Goal: Information Seeking & Learning: Learn about a topic

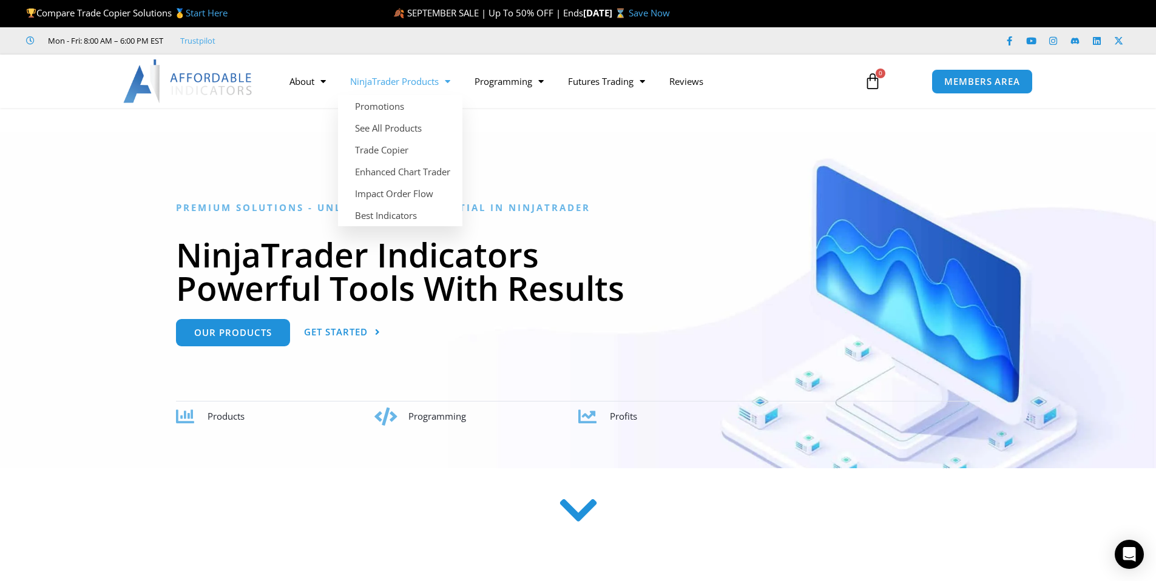
click at [405, 87] on link "NinjaTrader Products" at bounding box center [400, 81] width 124 height 28
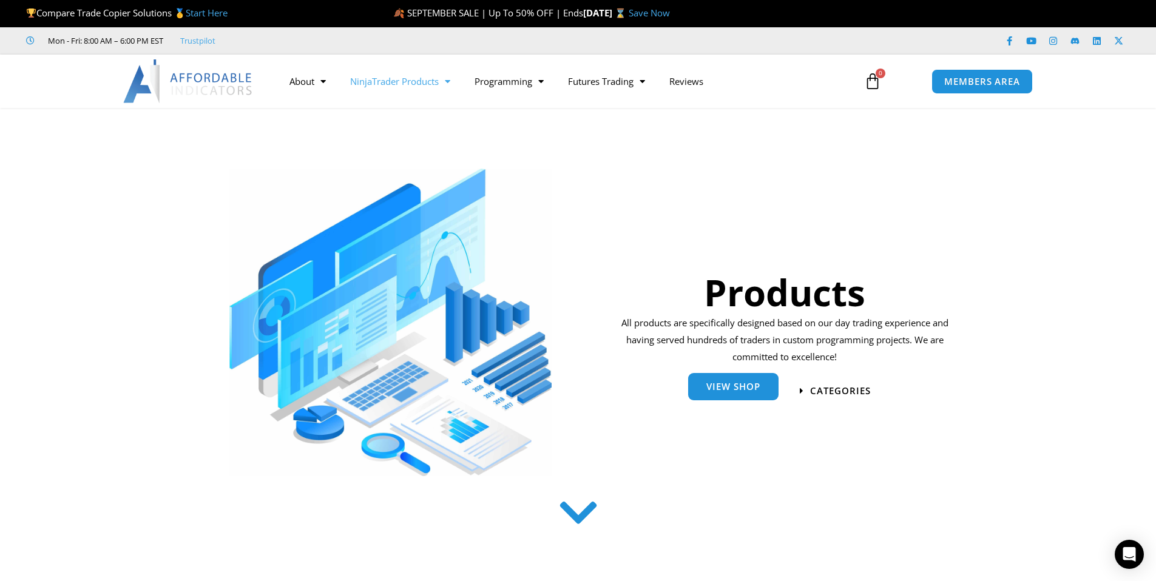
click at [736, 396] on link "View Shop" at bounding box center [733, 386] width 90 height 27
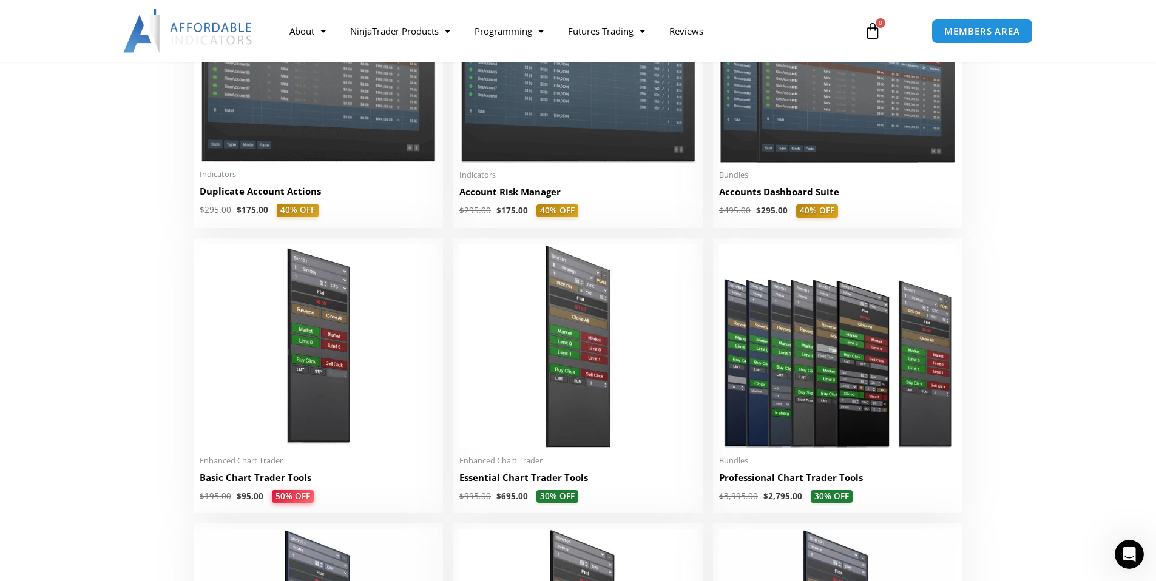
scroll to position [122, 0]
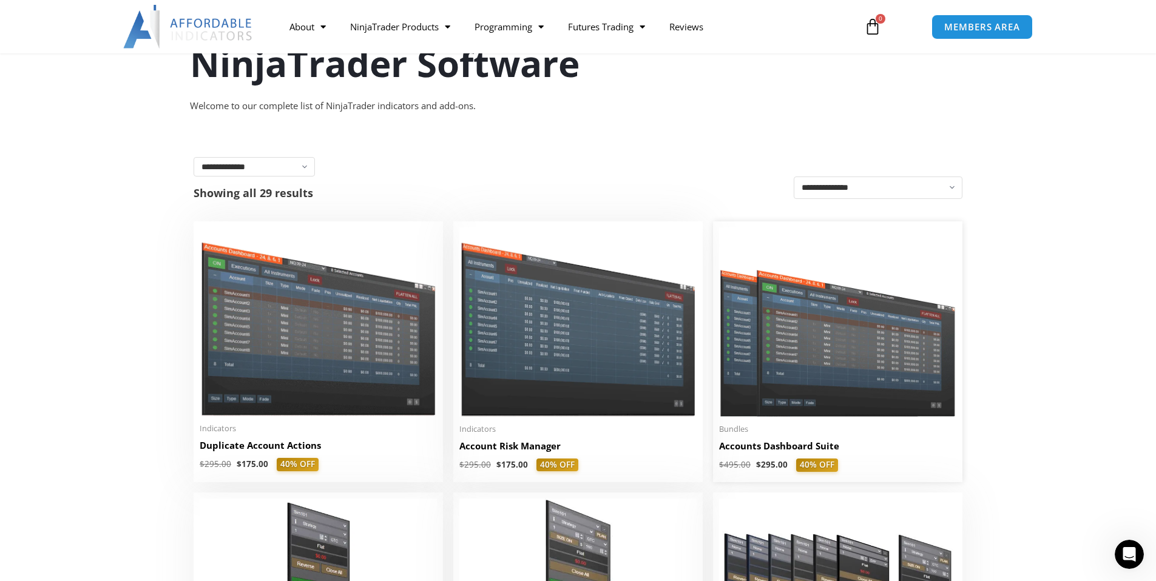
click at [839, 391] on img at bounding box center [837, 322] width 237 height 189
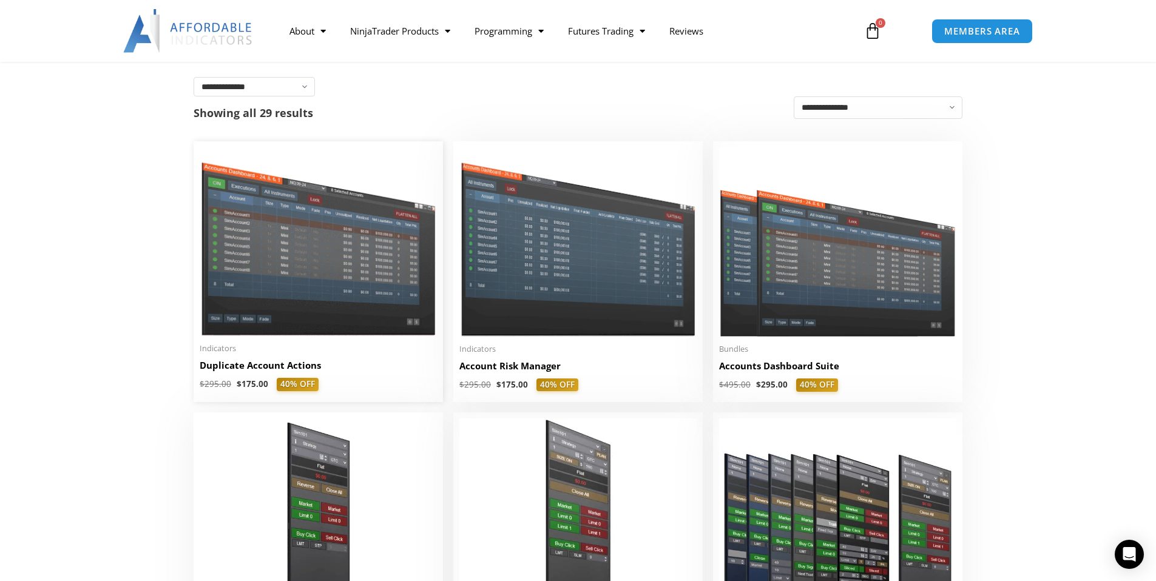
scroll to position [209, 0]
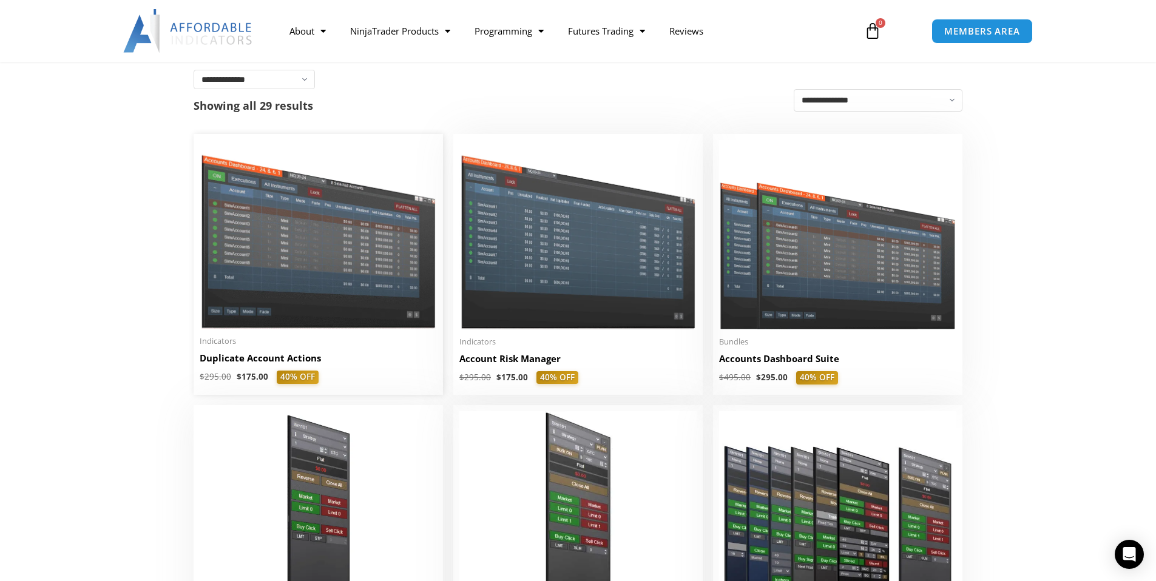
click at [372, 271] on img at bounding box center [318, 234] width 237 height 189
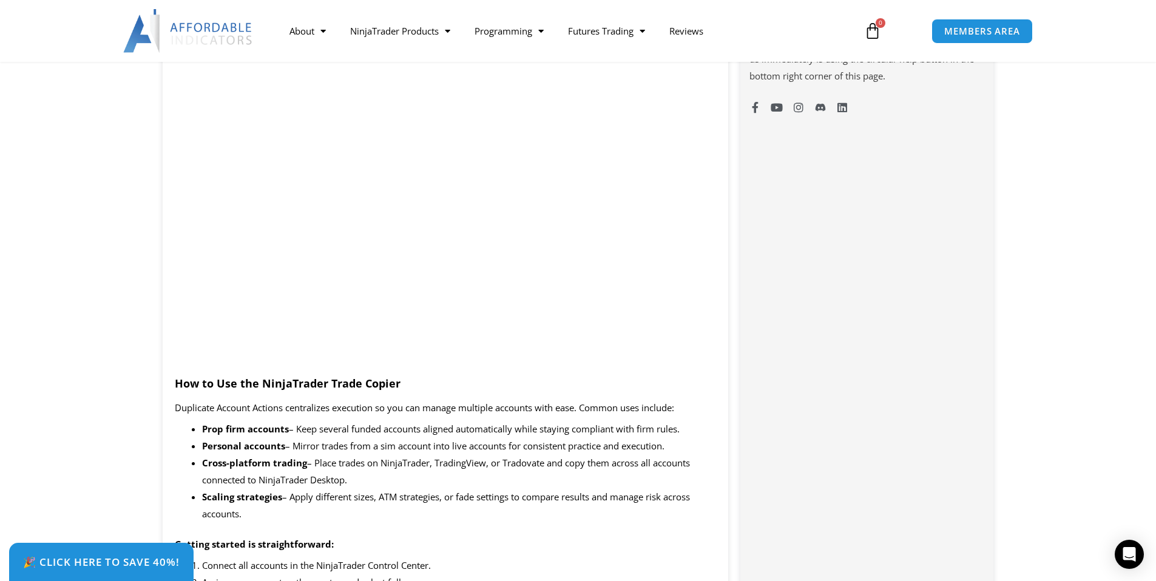
scroll to position [913, 0]
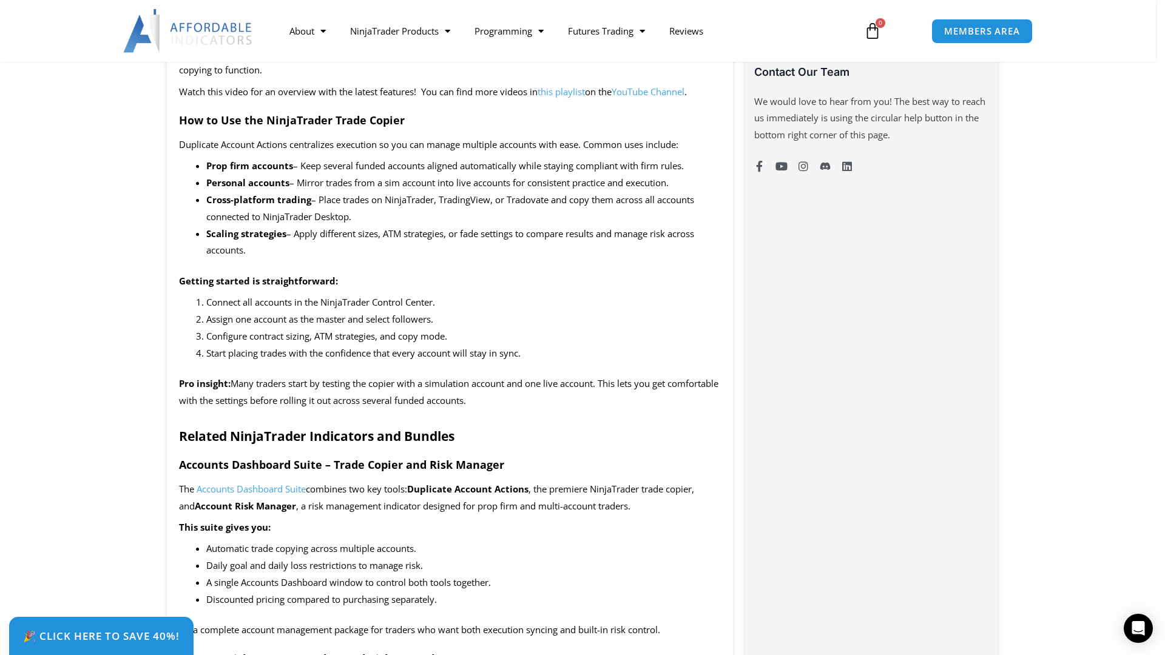
click at [147, 567] on iframe "<span data-mce-type="bookmark" style="display:inline-block;width:0px;overflow:h…" at bounding box center [582, 327] width 1165 height 655
click at [180, 475] on iframe "<span data-mce-type="bookmark" style="display:inline-block;width:0px;overflow:h…" at bounding box center [582, 327] width 1165 height 655
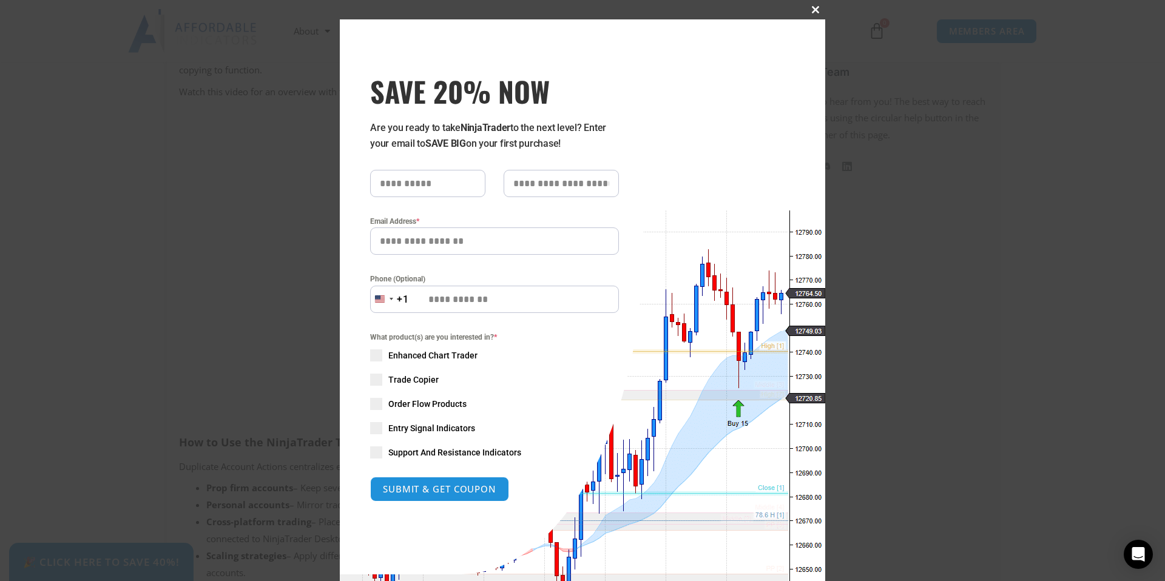
click at [814, 13] on span "SAVE 20% NOW popup" at bounding box center [815, 9] width 19 height 7
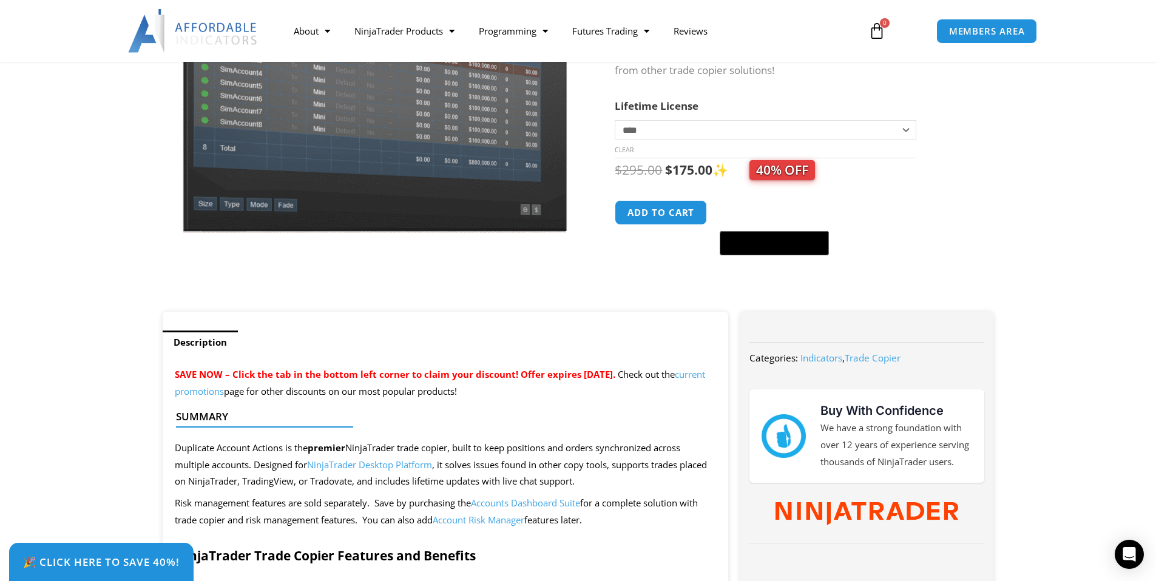
scroll to position [0, 0]
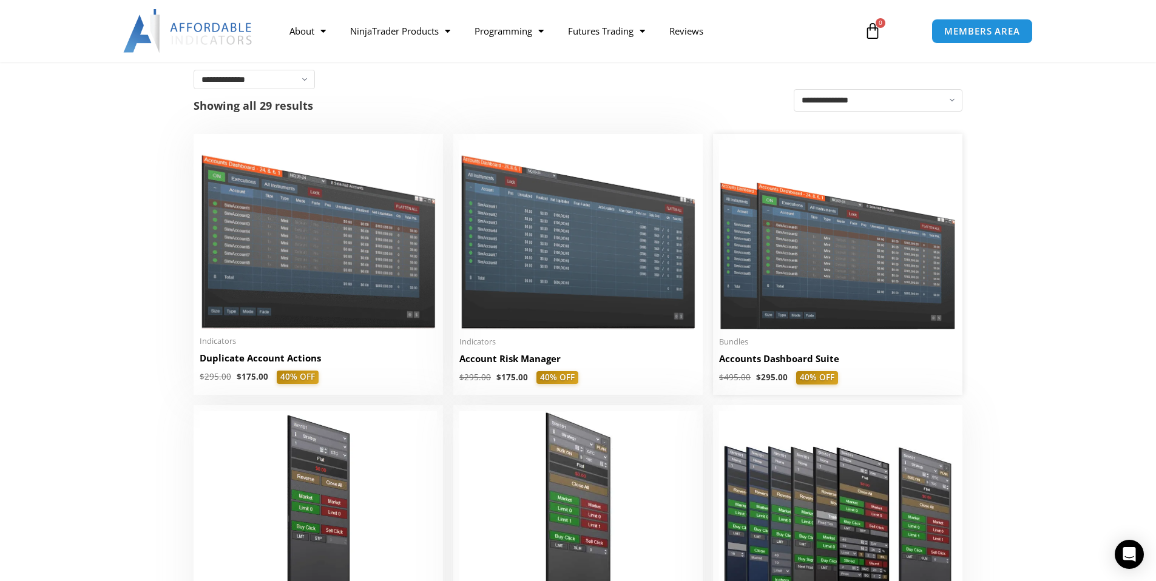
click at [787, 290] on img at bounding box center [837, 234] width 237 height 189
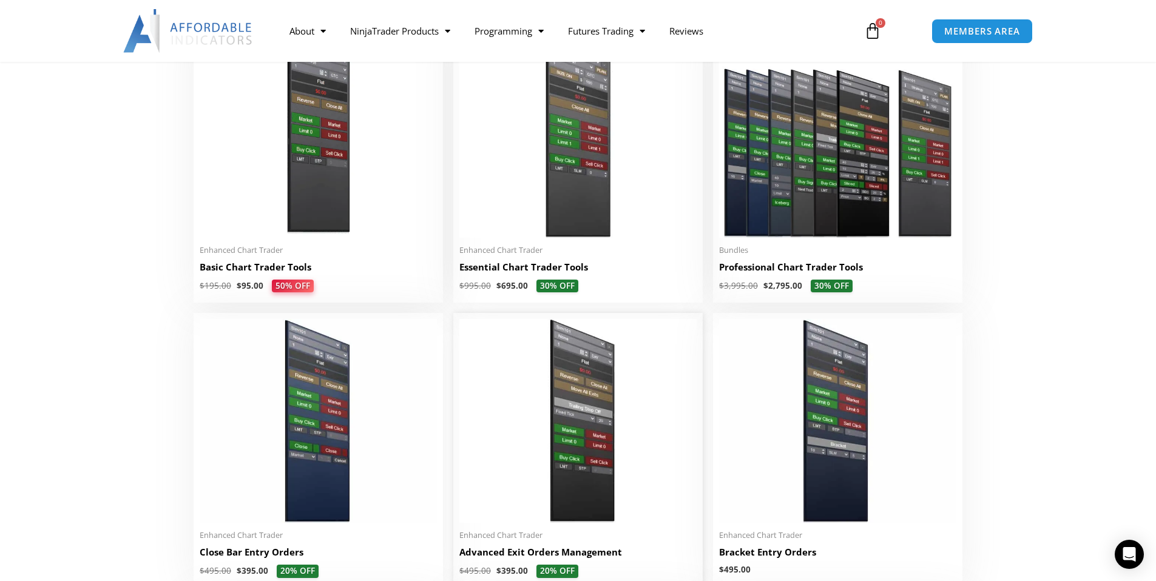
scroll to position [536, 0]
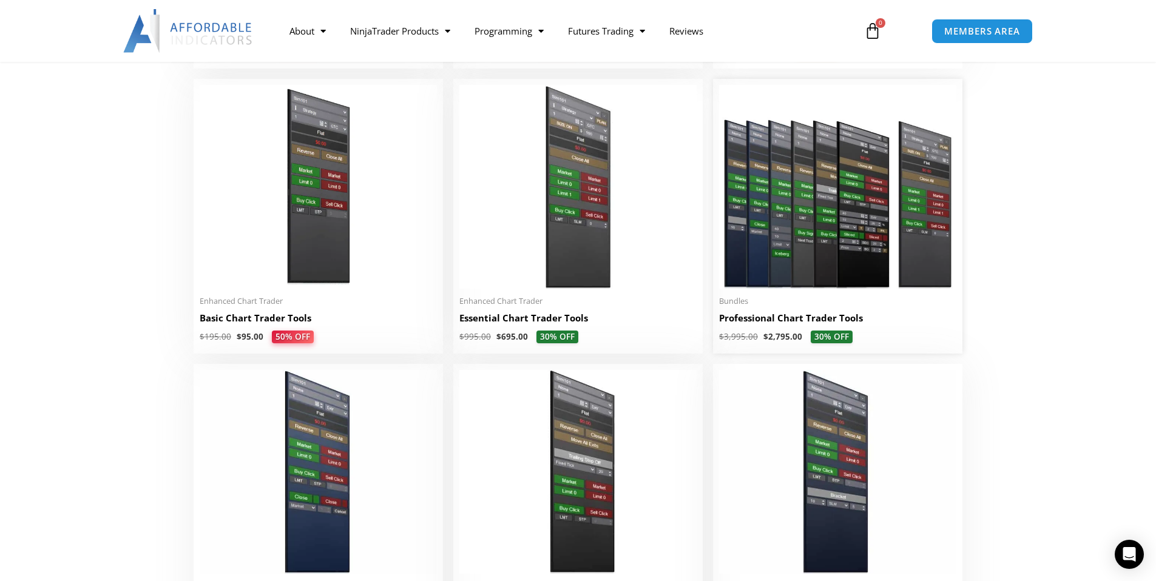
click at [797, 270] on img at bounding box center [837, 187] width 237 height 204
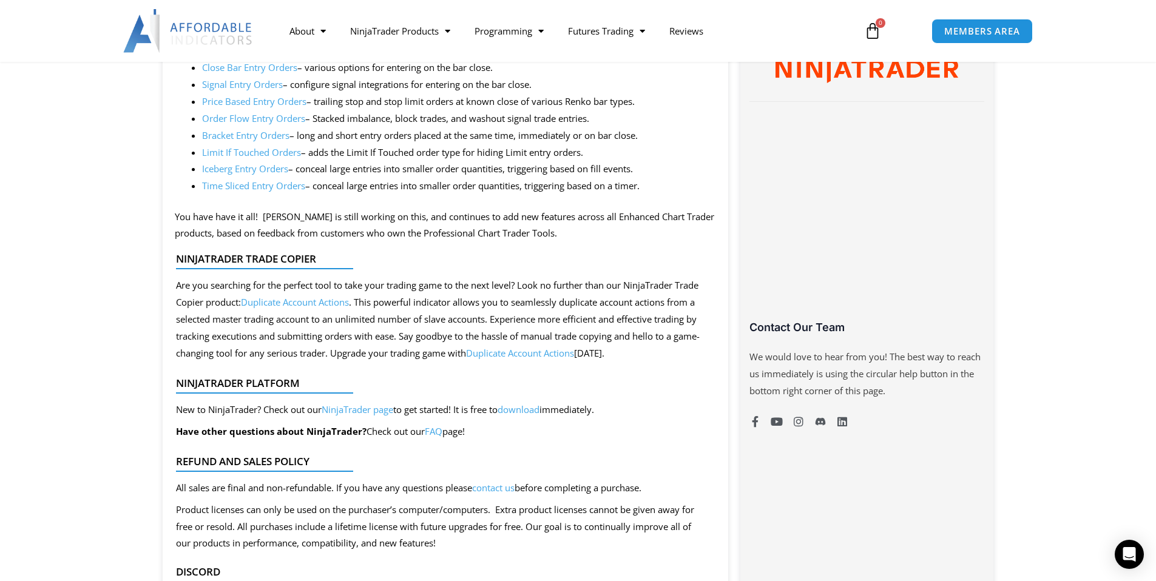
scroll to position [703, 0]
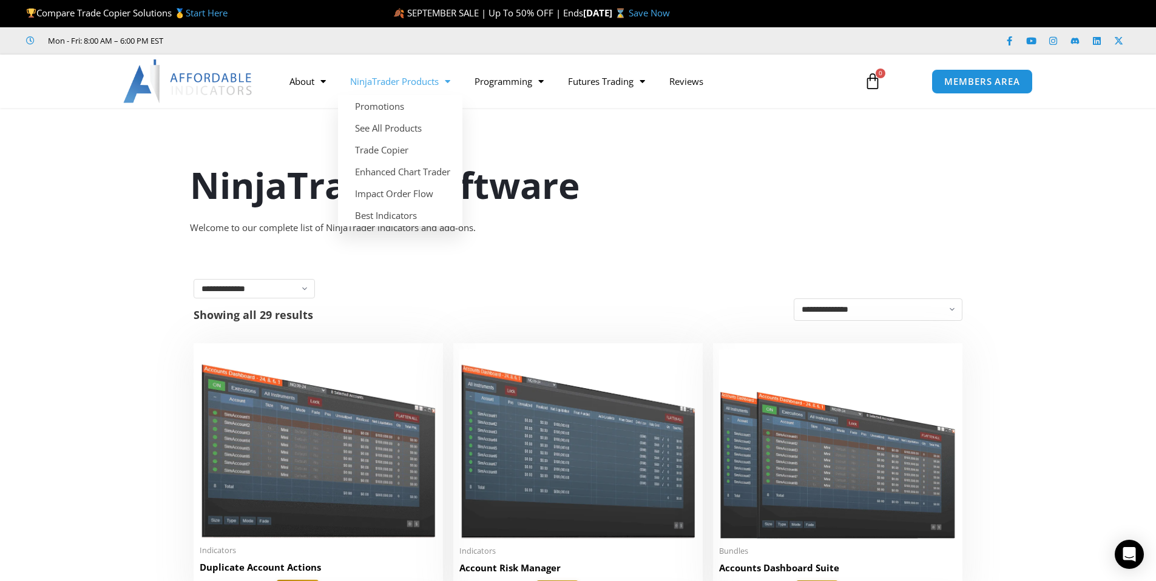
click at [633, 160] on h1 "NinjaTrader Software" at bounding box center [578, 185] width 777 height 51
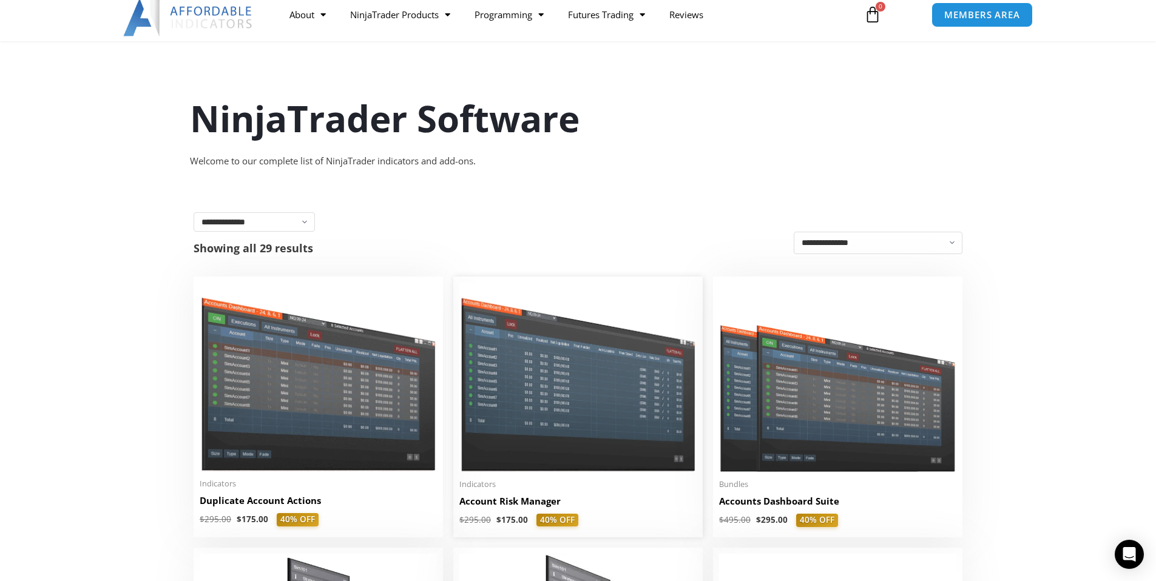
scroll to position [92, 0]
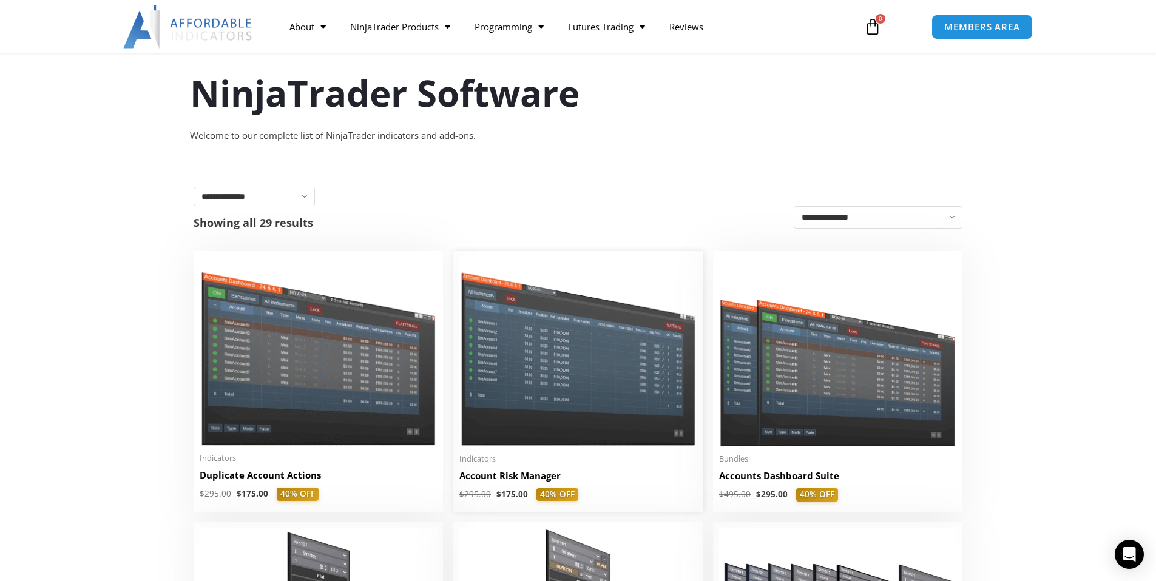
click at [618, 343] on img at bounding box center [577, 351] width 237 height 189
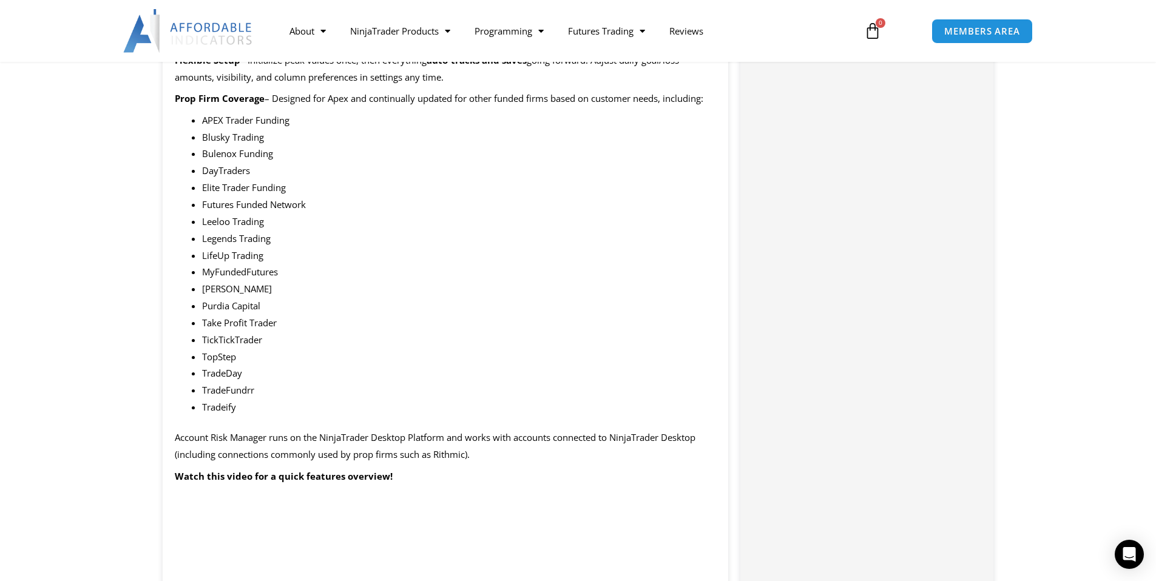
scroll to position [1307, 0]
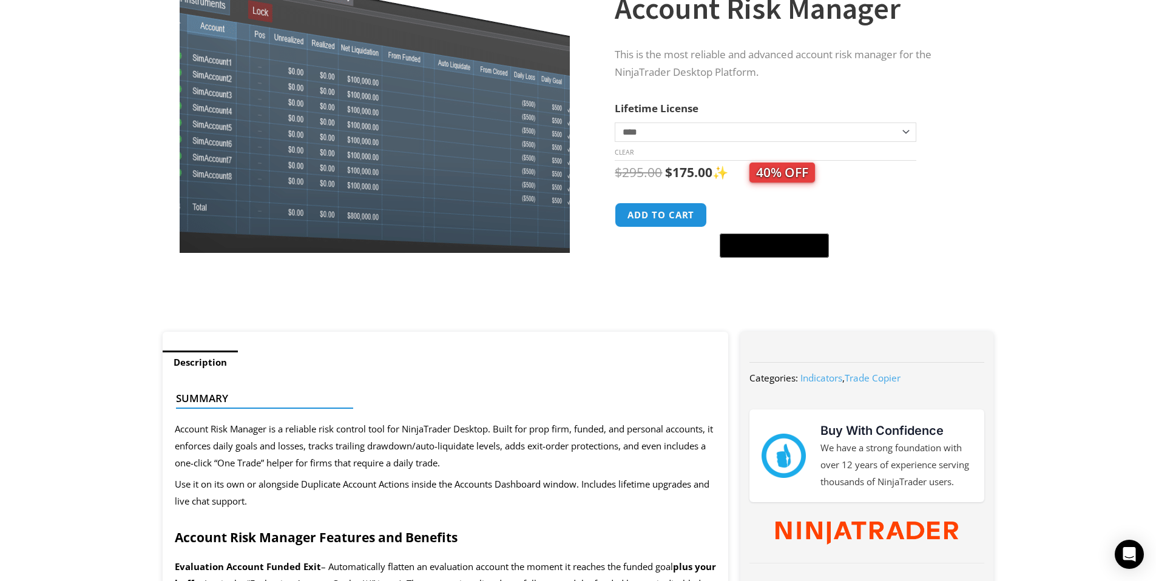
scroll to position [0, 0]
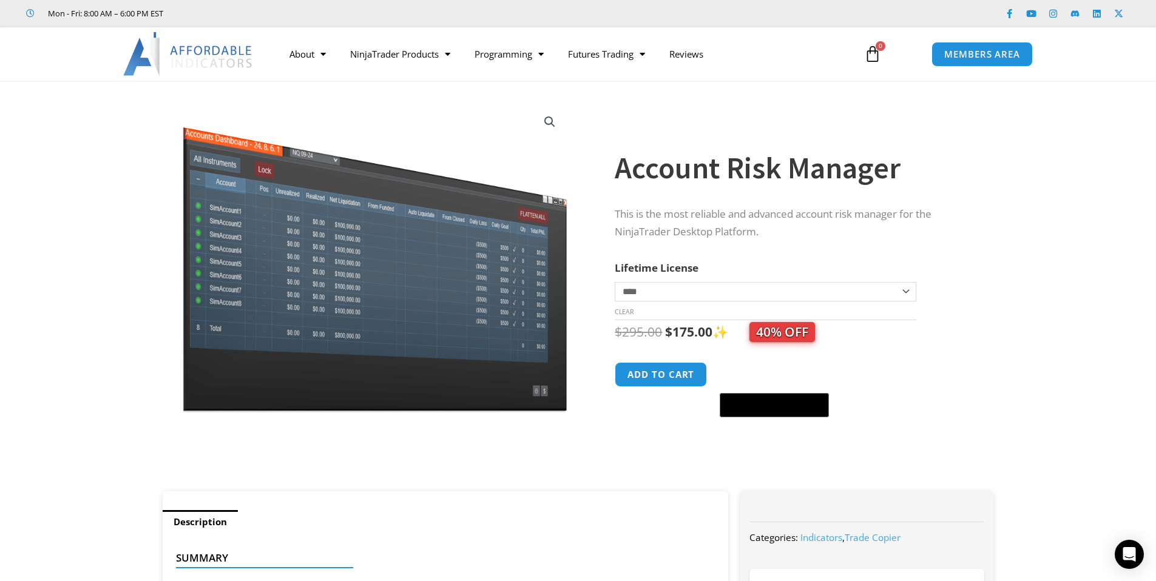
click at [215, 50] on img at bounding box center [188, 54] width 130 height 44
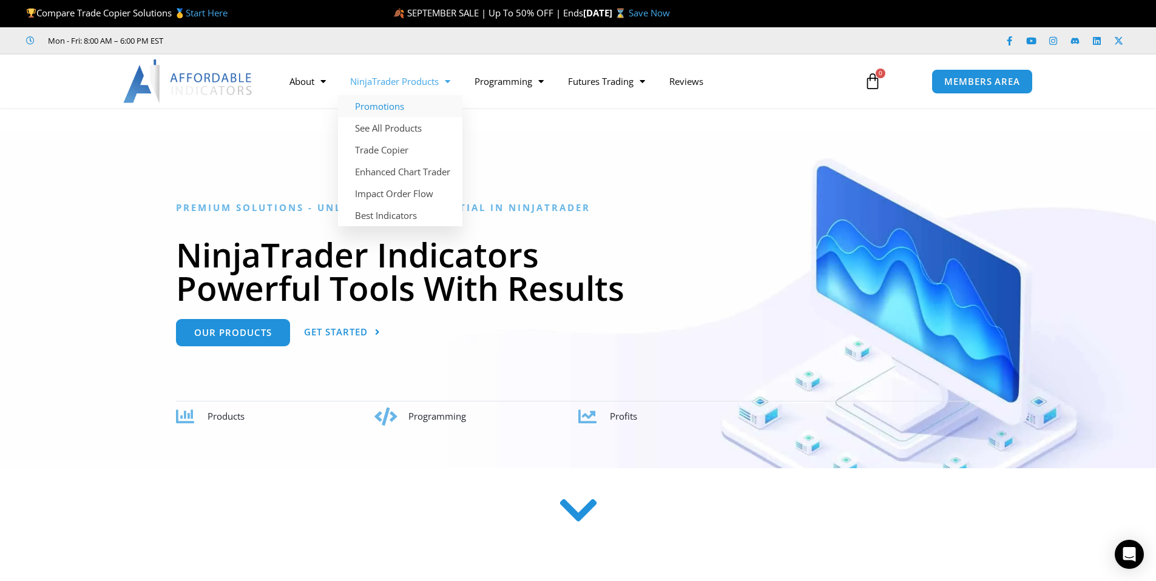
click at [394, 106] on link "Promotions" at bounding box center [400, 106] width 124 height 22
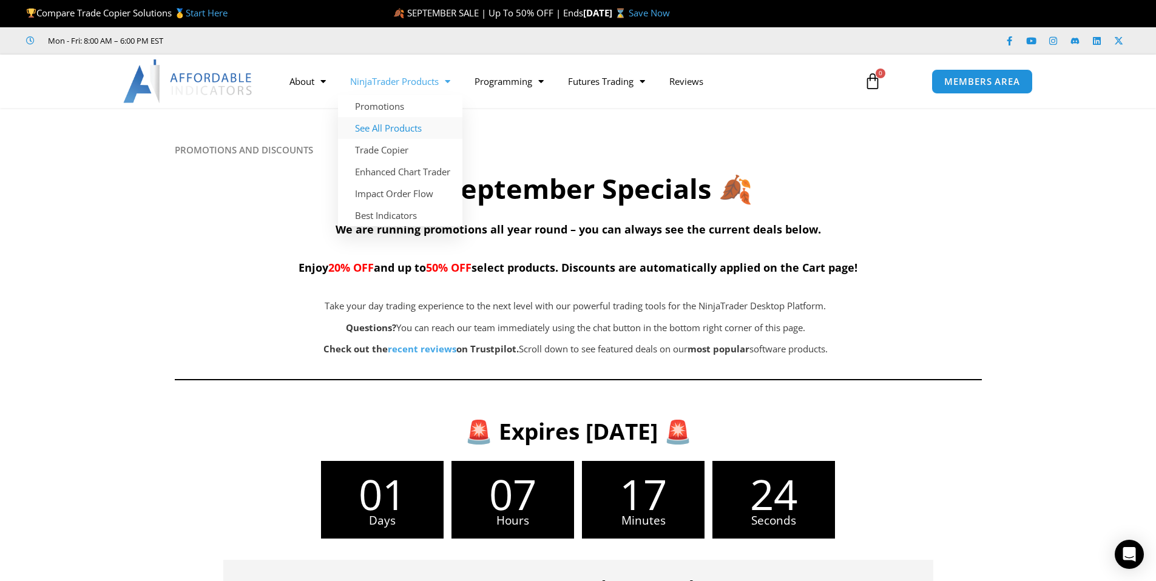
click at [402, 128] on link "See All Products" at bounding box center [400, 128] width 124 height 22
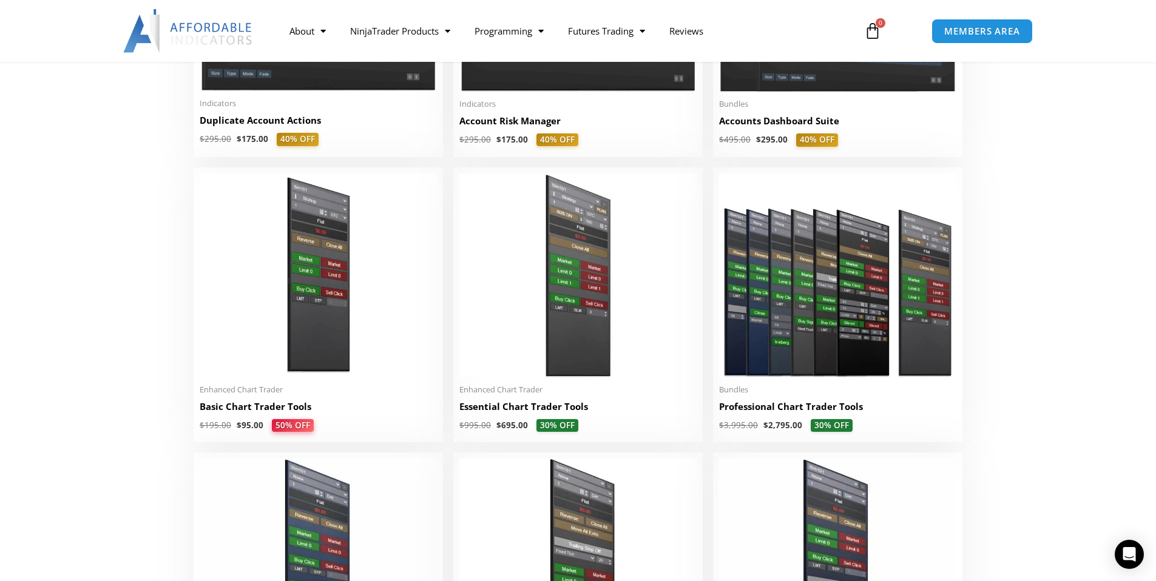
scroll to position [115, 0]
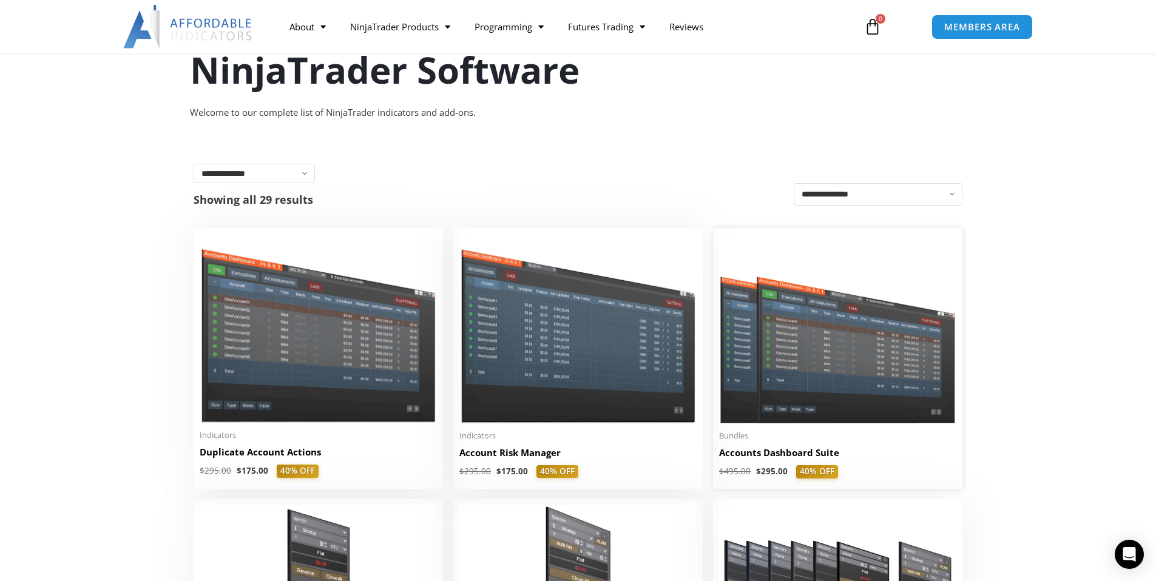
click at [801, 328] on img at bounding box center [837, 328] width 237 height 189
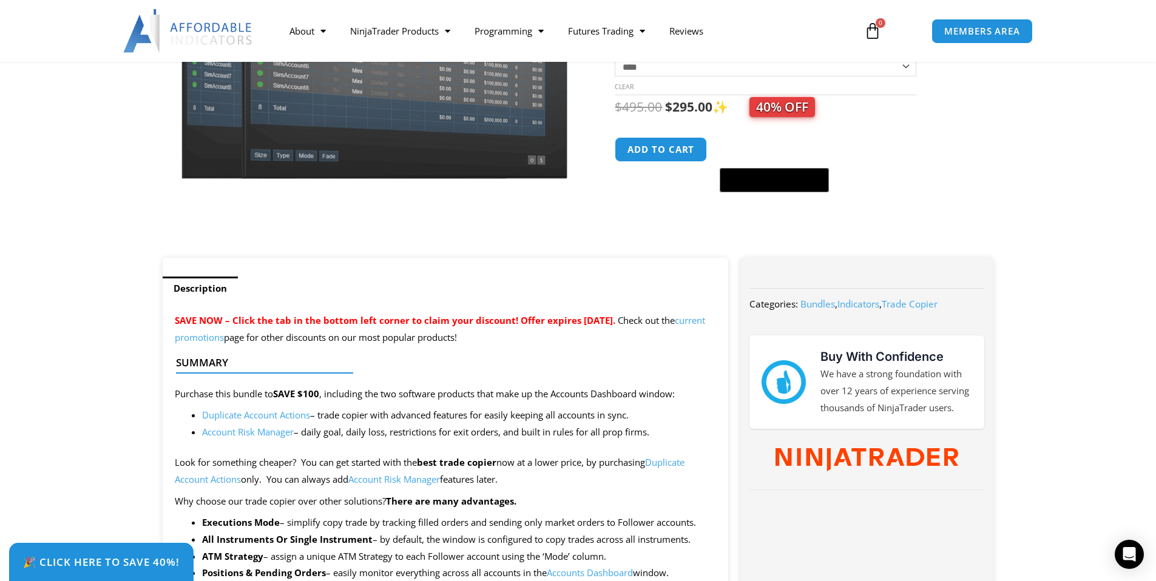
scroll to position [280, 0]
